Goal: Browse casually

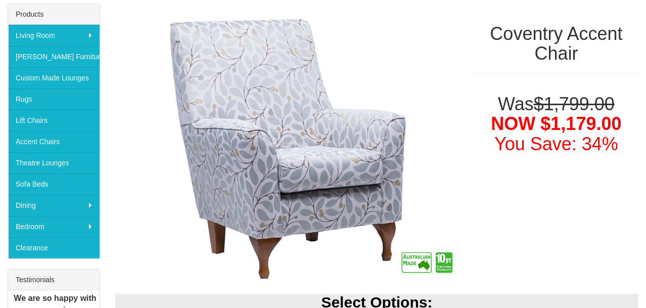
scroll to position [156, 0]
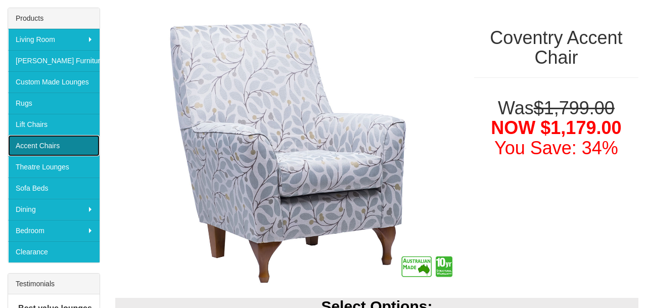
click at [54, 150] on link "Accent Chairs" at bounding box center [53, 145] width 91 height 21
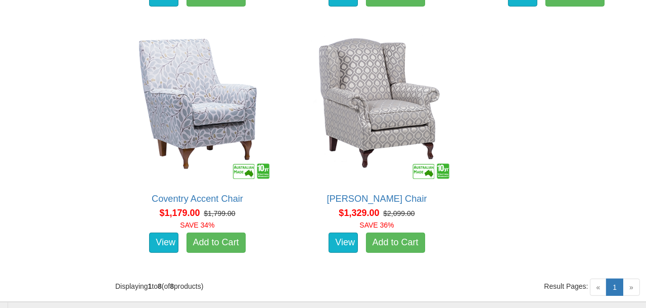
scroll to position [1006, 0]
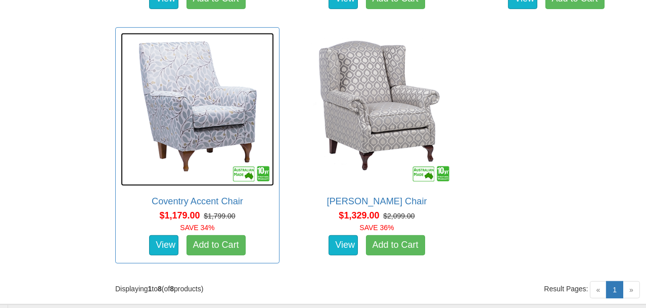
click at [191, 130] on img at bounding box center [197, 109] width 153 height 153
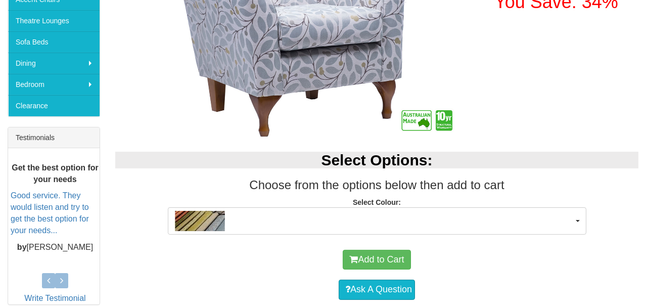
scroll to position [300, 0]
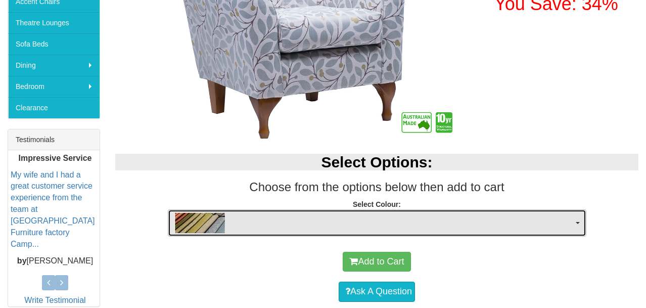
click at [202, 231] on img "button" at bounding box center [199, 223] width 51 height 20
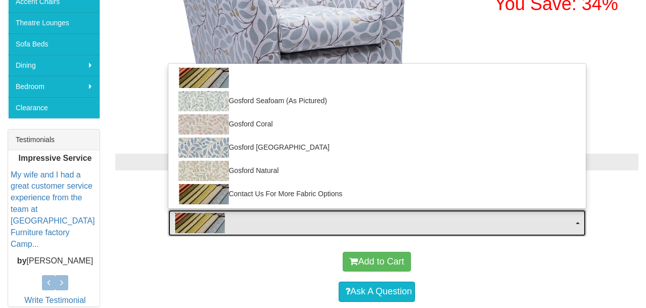
click at [203, 225] on img "button" at bounding box center [199, 223] width 51 height 20
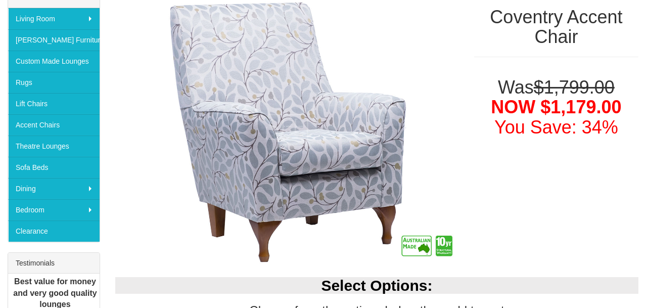
scroll to position [195, 0]
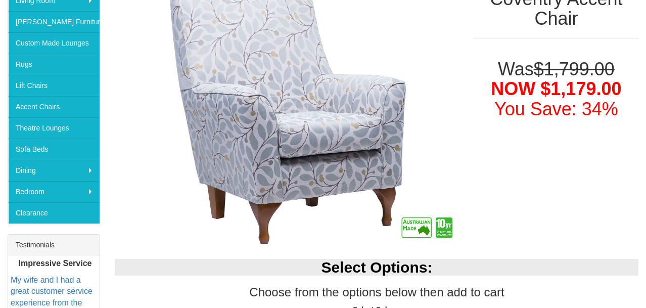
click at [465, 192] on div at bounding box center [287, 109] width 359 height 280
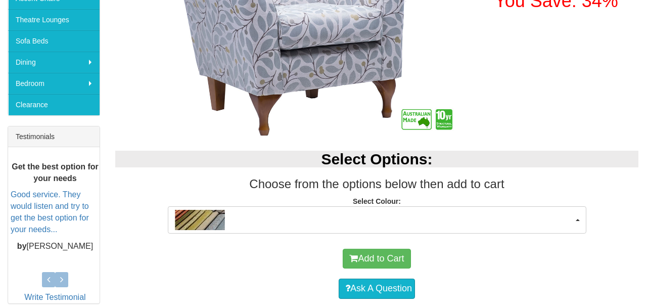
scroll to position [305, 0]
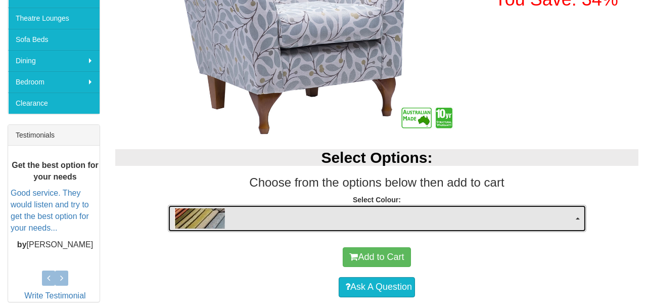
click at [577, 220] on button "button" at bounding box center [377, 218] width 418 height 27
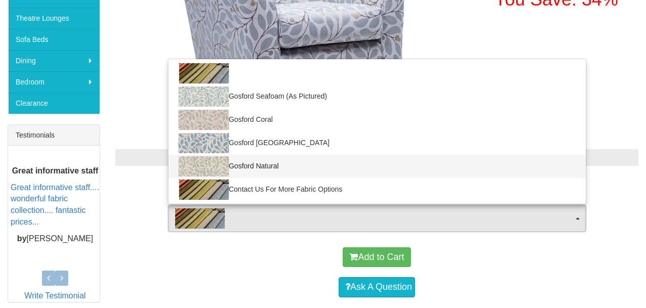
click at [212, 170] on img at bounding box center [203, 166] width 51 height 20
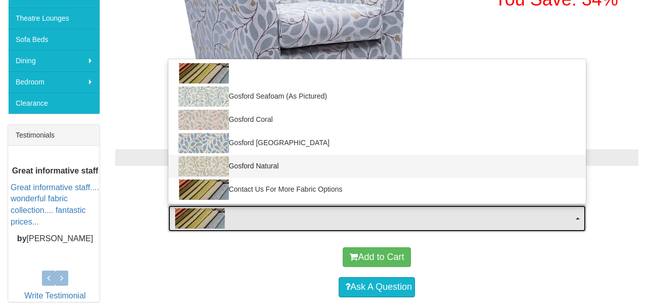
select select "889"
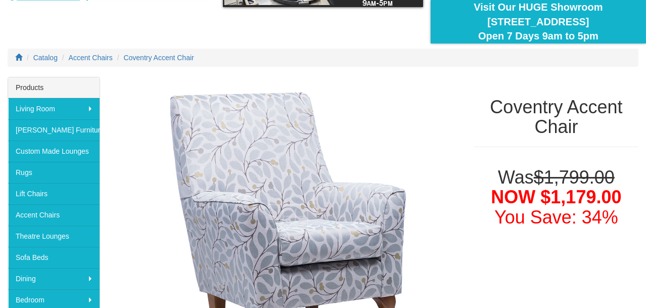
scroll to position [85, 0]
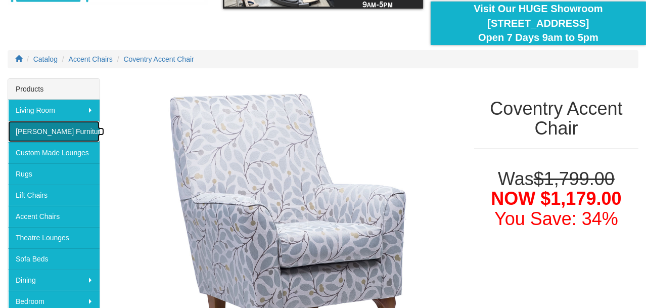
click at [56, 134] on link "[PERSON_NAME] Furniture" at bounding box center [53, 131] width 91 height 21
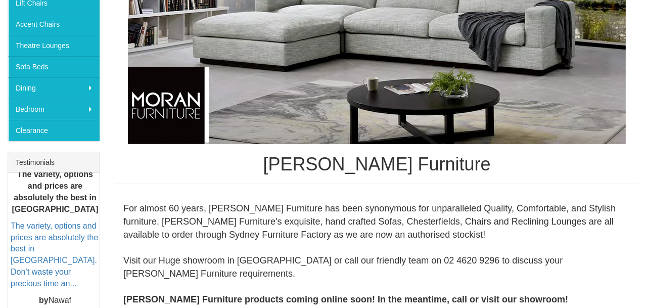
scroll to position [9, 0]
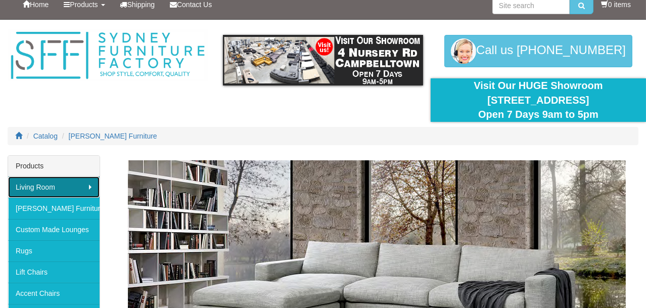
click at [51, 187] on link "Living Room" at bounding box center [53, 186] width 91 height 21
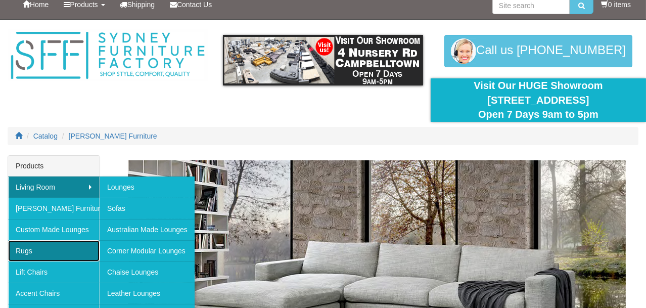
click at [34, 255] on link "Rugs" at bounding box center [53, 250] width 91 height 21
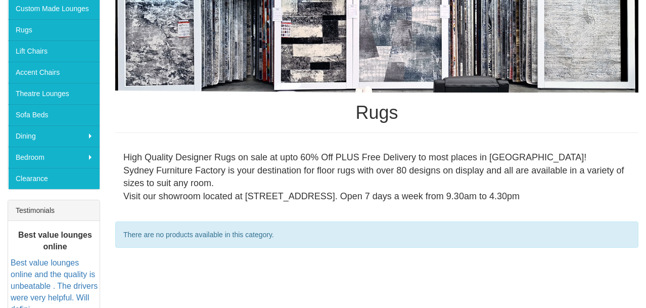
scroll to position [220, 0]
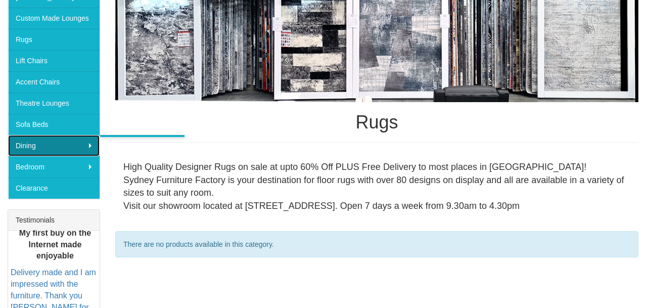
click at [32, 151] on link "Dining" at bounding box center [53, 145] width 91 height 21
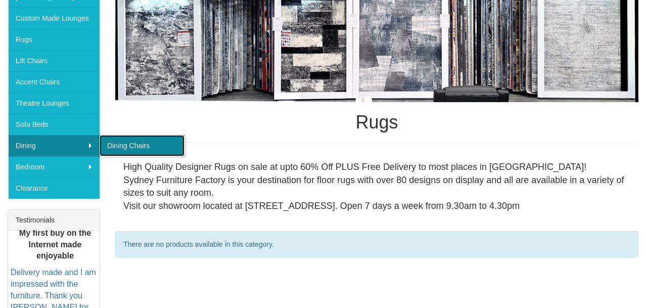
click at [142, 151] on link "Dining Chairs" at bounding box center [142, 145] width 85 height 21
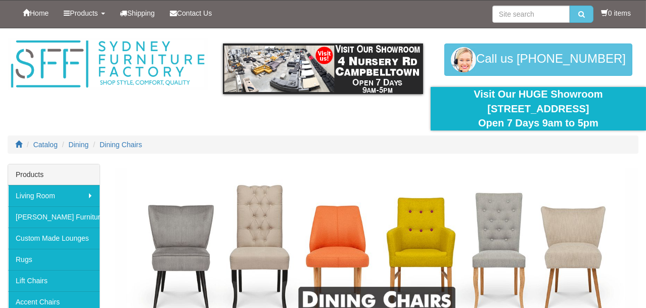
click at [641, 88] on div "Visit Our HUGE Showroom [STREET_ADDRESS] Open 7 Days 9am to 5pm" at bounding box center [537, 108] width 215 height 43
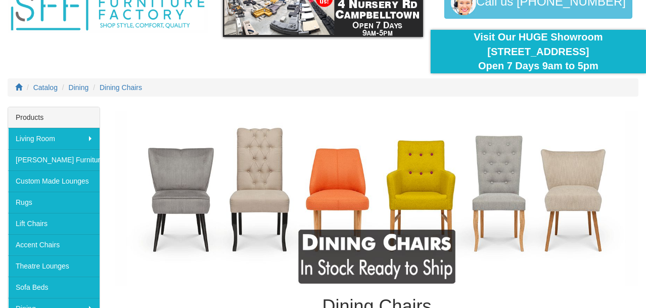
scroll to position [30, 0]
